Goal: Task Accomplishment & Management: Use online tool/utility

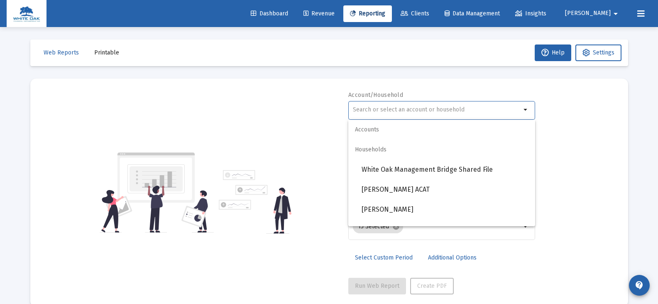
click at [417, 111] on input "text" at bounding box center [437, 109] width 168 height 7
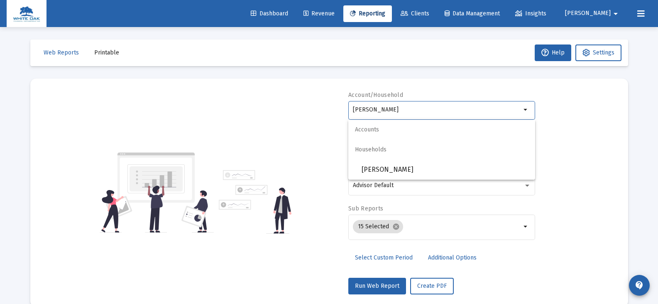
click at [341, 128] on div "Account/Household [PERSON_NAME] arrow_drop_down Report Period 2025 Report Packa…" at bounding box center [329, 192] width 573 height 203
click at [524, 114] on mat-icon "arrow_drop_down" at bounding box center [526, 110] width 10 height 10
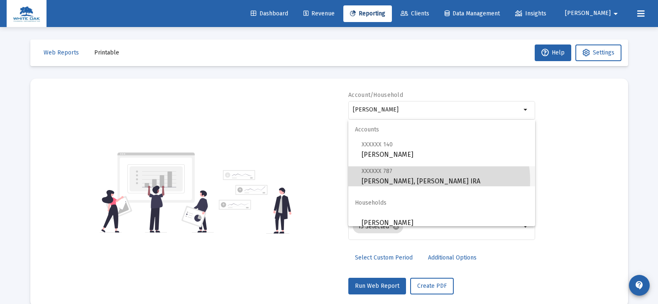
click at [431, 180] on span "XXXXXX 787 [PERSON_NAME], [PERSON_NAME] IRA" at bounding box center [445, 176] width 167 height 20
type input "[PERSON_NAME], [PERSON_NAME] IRA"
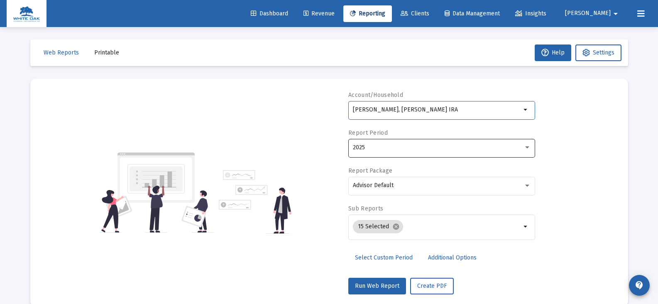
click at [373, 150] on div "2025" at bounding box center [438, 147] width 171 height 7
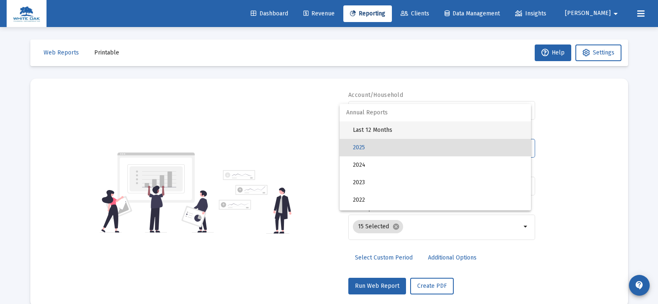
click at [373, 128] on span "Last 12 Months" at bounding box center [439, 129] width 172 height 17
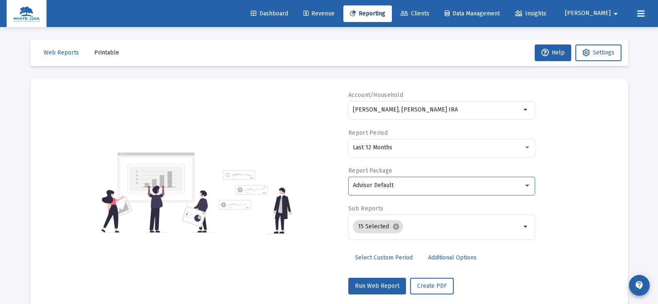
click at [375, 182] on span "Advisor Default" at bounding box center [373, 185] width 41 height 7
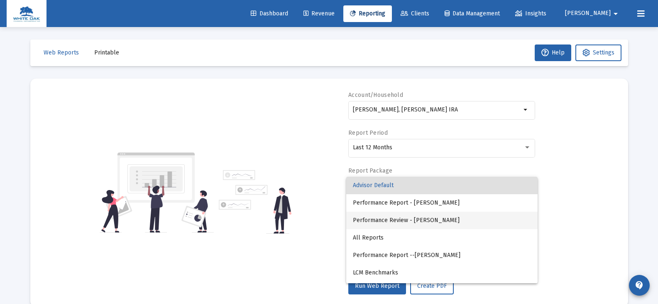
click at [413, 218] on span "Performance Review - [PERSON_NAME]" at bounding box center [442, 219] width 178 height 17
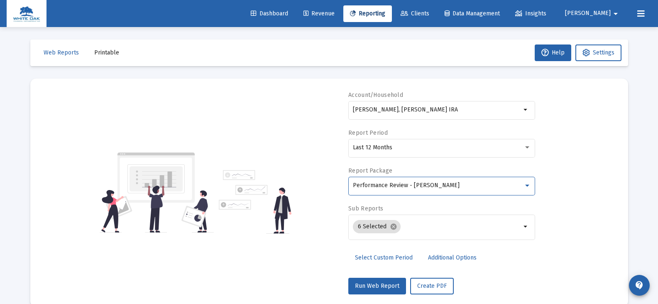
click at [435, 258] on span "Additional Options" at bounding box center [452, 257] width 49 height 7
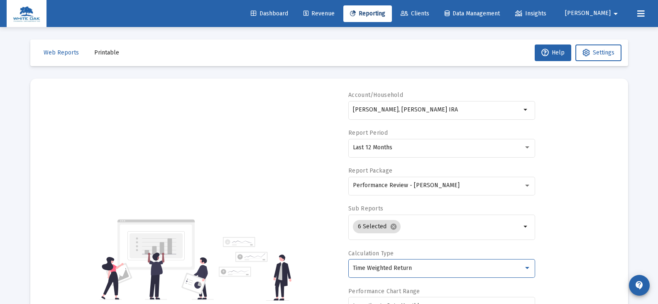
click at [394, 267] on span "Time Weighted Return" at bounding box center [382, 267] width 59 height 7
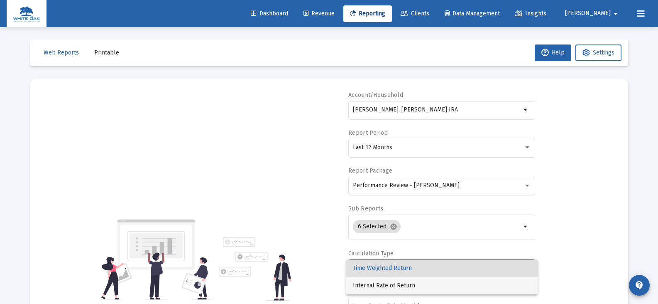
click at [390, 285] on span "Internal Rate of Return" at bounding box center [442, 285] width 178 height 17
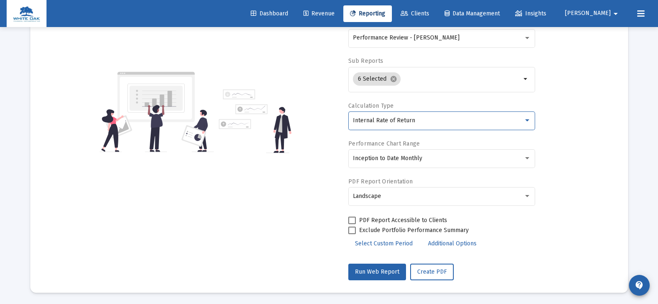
scroll to position [149, 0]
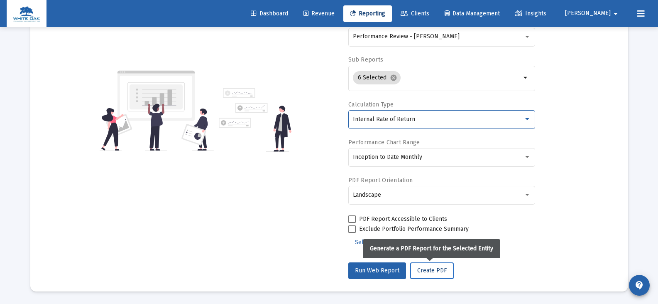
click at [434, 273] on span "Create PDF" at bounding box center [431, 270] width 29 height 7
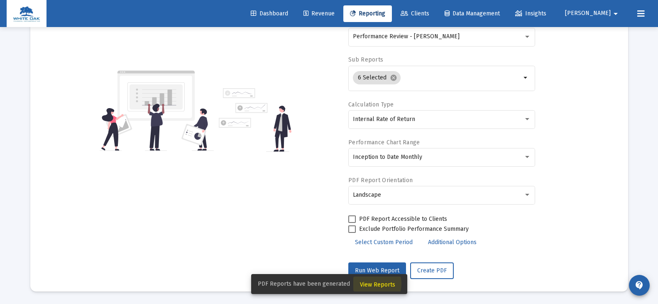
click at [370, 283] on span "View Reports" at bounding box center [377, 284] width 35 height 7
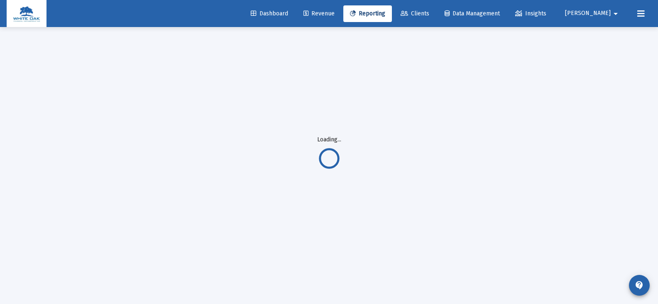
scroll to position [27, 0]
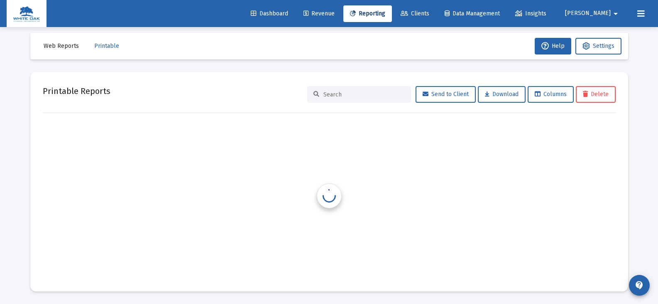
scroll to position [7, 0]
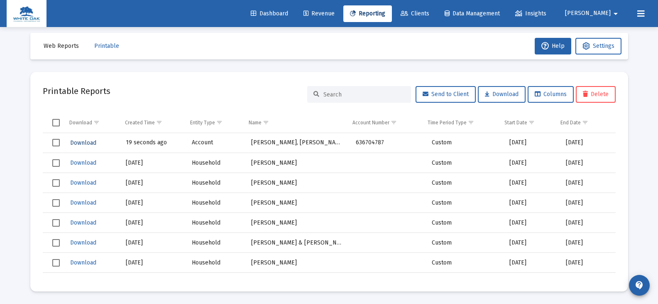
click at [83, 142] on span "Download" at bounding box center [83, 142] width 26 height 7
click at [356, 16] on icon at bounding box center [353, 14] width 6 height 6
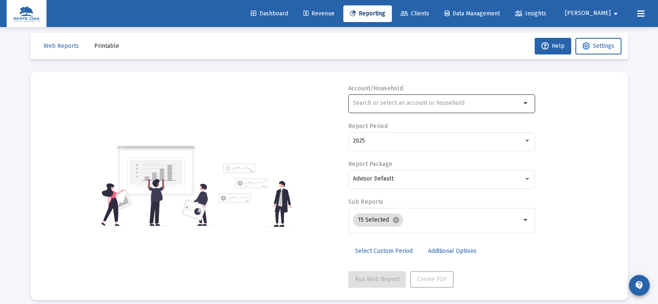
click at [357, 103] on input "text" at bounding box center [437, 103] width 168 height 7
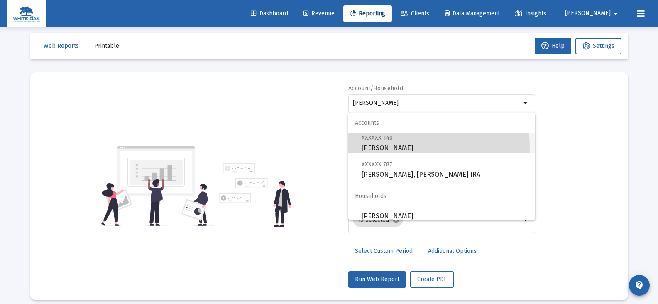
click at [382, 147] on span "XXXXXX 140 [PERSON_NAME] Individual" at bounding box center [445, 142] width 167 height 20
type input "[PERSON_NAME]"
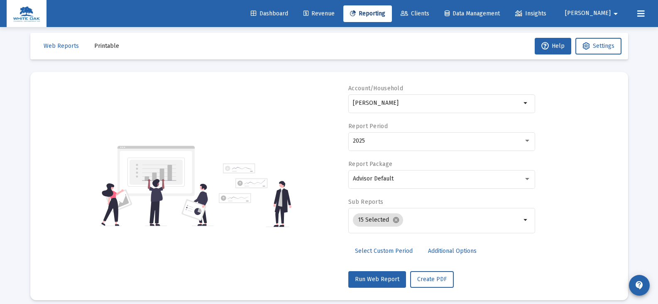
click at [382, 147] on div "2025" at bounding box center [442, 140] width 178 height 20
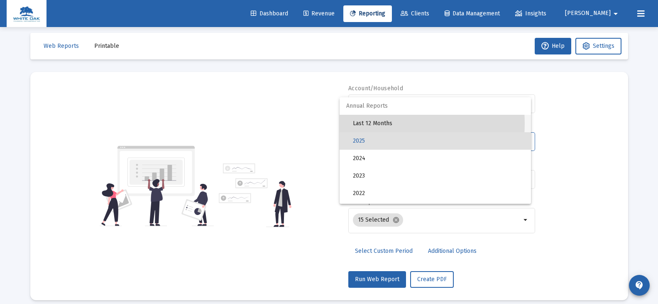
click at [382, 123] on span "Last 12 Months" at bounding box center [439, 123] width 172 height 17
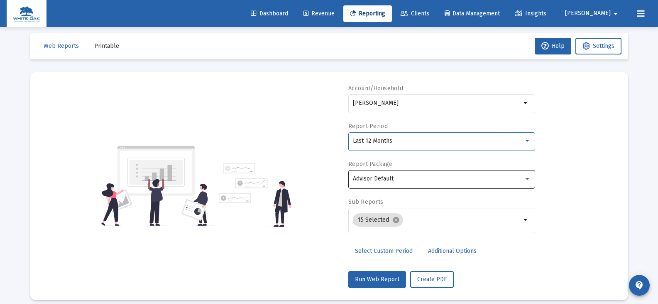
click at [384, 176] on span "Advisor Default" at bounding box center [373, 178] width 41 height 7
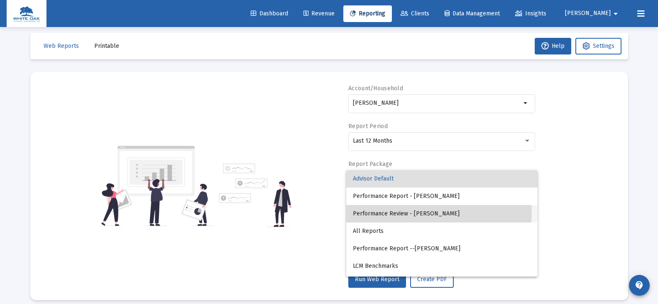
click at [397, 211] on span "Performance Review - [PERSON_NAME]" at bounding box center [442, 213] width 178 height 17
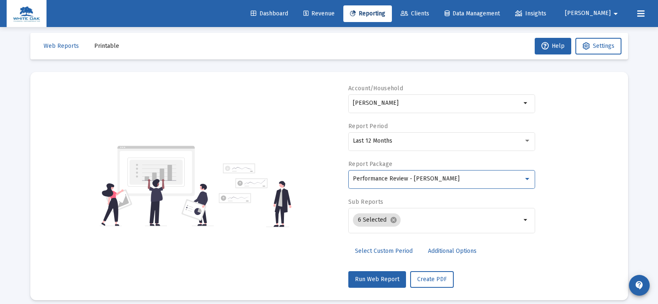
click at [434, 251] on span "Additional Options" at bounding box center [452, 250] width 49 height 7
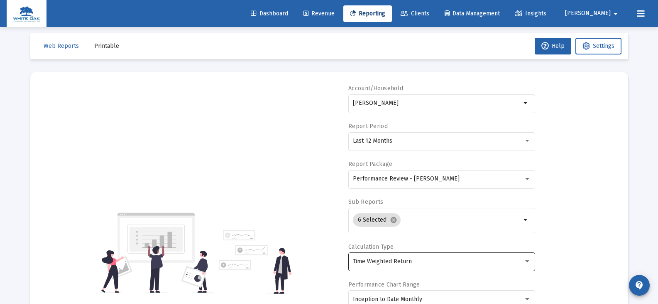
click at [412, 262] on div "Time Weighted Return" at bounding box center [438, 261] width 171 height 7
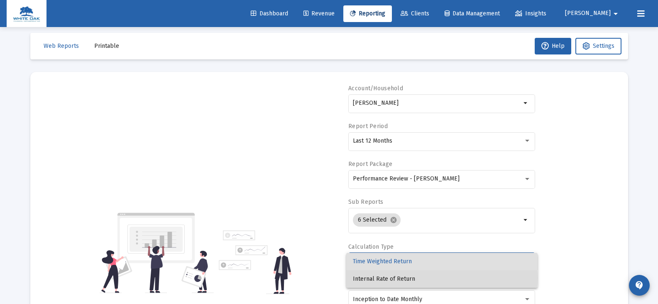
click at [406, 278] on span "Internal Rate of Return" at bounding box center [442, 278] width 178 height 17
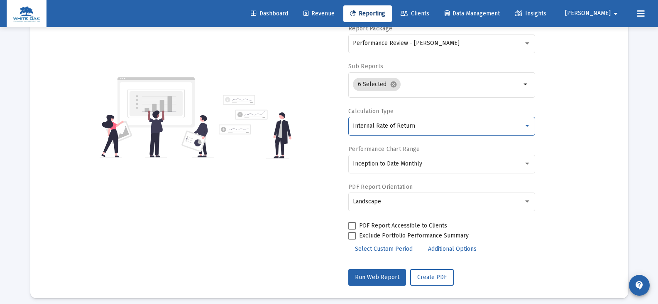
scroll to position [149, 0]
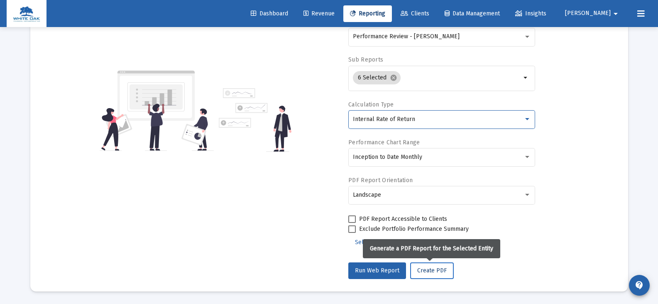
click at [433, 270] on span "Create PDF" at bounding box center [431, 270] width 29 height 7
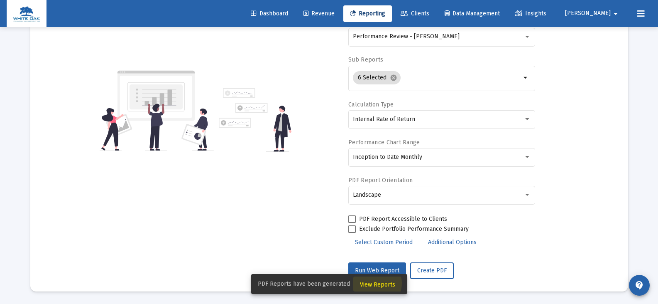
click at [375, 283] on span "View Reports" at bounding box center [377, 284] width 35 height 7
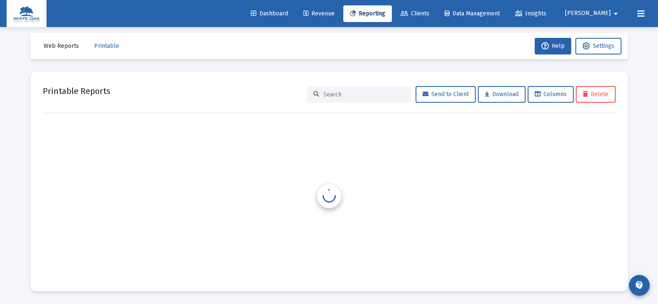
scroll to position [7, 0]
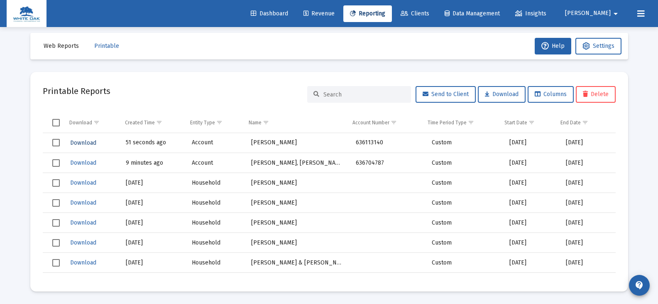
click at [89, 143] on span "Download" at bounding box center [83, 142] width 26 height 7
